Goal: Task Accomplishment & Management: Use online tool/utility

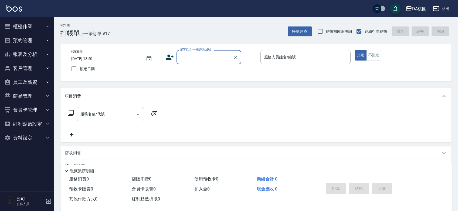
scroll to position [30, 0]
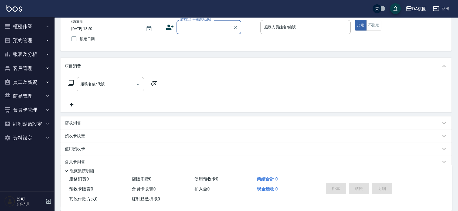
click at [22, 28] on button "櫃檯作業" at bounding box center [27, 26] width 50 height 14
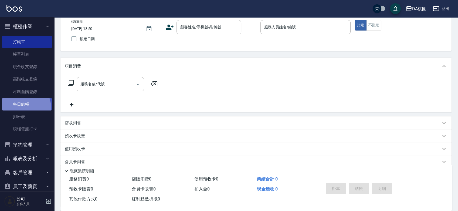
click at [25, 107] on link "每日結帳" at bounding box center [27, 104] width 50 height 12
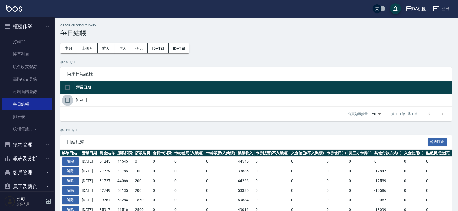
click at [65, 100] on input "checkbox" at bounding box center [67, 99] width 11 height 11
checkbox input "true"
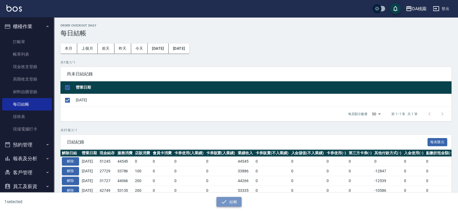
click at [234, 205] on button "結帳" at bounding box center [228, 202] width 25 height 10
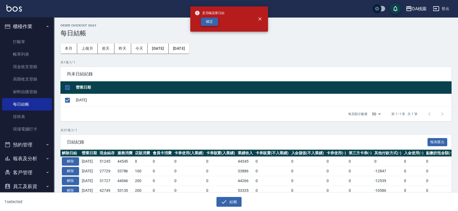
click at [205, 23] on button "確定" at bounding box center [209, 22] width 17 height 8
checkbox input "false"
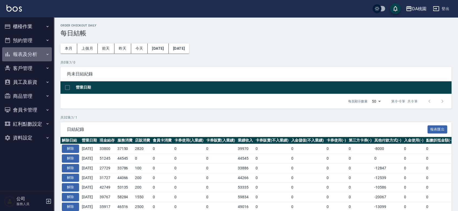
click at [26, 52] on button "報表及分析" at bounding box center [27, 54] width 50 height 14
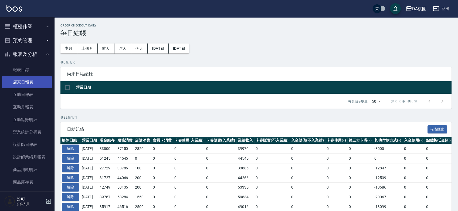
click at [26, 80] on link "店家日報表" at bounding box center [27, 82] width 50 height 12
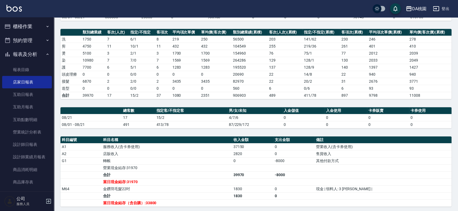
scroll to position [145, 0]
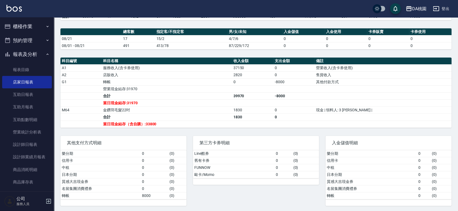
click at [17, 53] on button "報表及分析" at bounding box center [27, 54] width 50 height 14
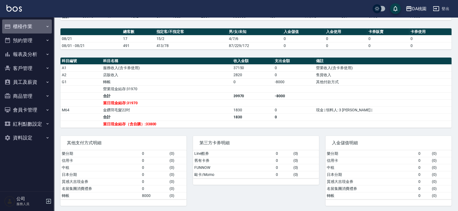
click at [18, 26] on button "櫃檯作業" at bounding box center [27, 26] width 50 height 14
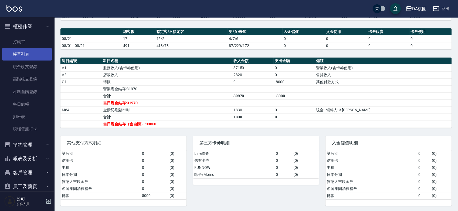
click at [21, 56] on link "帳單列表" at bounding box center [27, 54] width 50 height 12
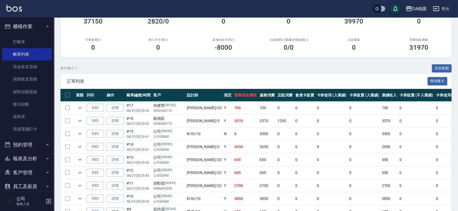
scroll to position [46, 0]
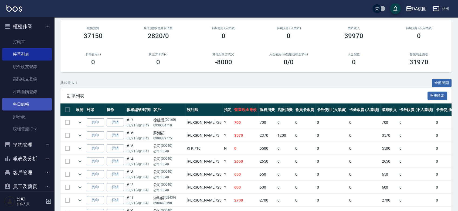
click at [16, 101] on link "每日結帳" at bounding box center [27, 104] width 50 height 12
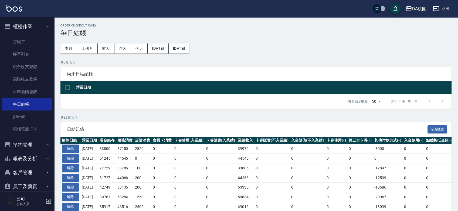
click at [22, 28] on button "櫃檯作業" at bounding box center [27, 26] width 50 height 14
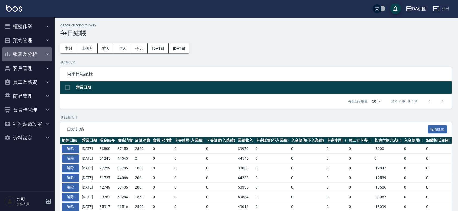
click at [23, 53] on button "報表及分析" at bounding box center [27, 54] width 50 height 14
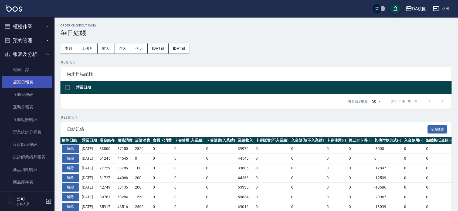
click at [25, 80] on link "店家日報表" at bounding box center [27, 82] width 50 height 12
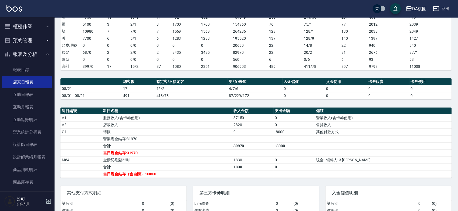
scroll to position [120, 0]
